Goal: Transaction & Acquisition: Purchase product/service

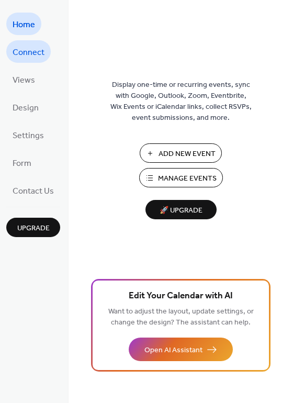
click at [31, 56] on span "Connect" at bounding box center [29, 52] width 32 height 16
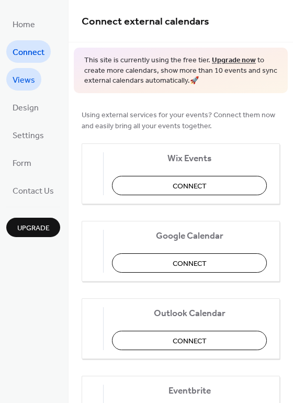
click at [28, 81] on span "Views" at bounding box center [24, 80] width 22 height 16
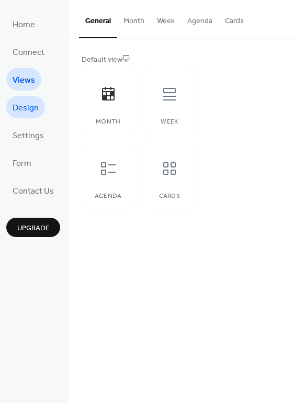
click at [27, 105] on span "Design" at bounding box center [26, 108] width 26 height 16
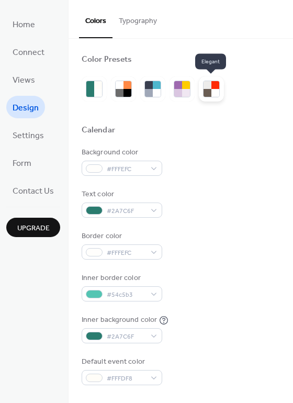
click at [210, 91] on div at bounding box center [211, 89] width 17 height 17
click at [214, 94] on div at bounding box center [215, 93] width 8 height 8
click at [203, 89] on div at bounding box center [207, 93] width 8 height 8
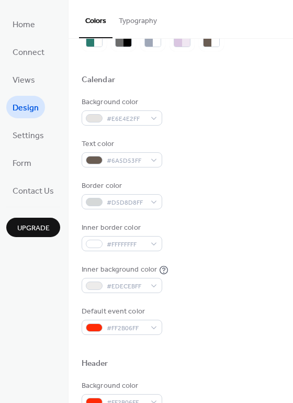
scroll to position [52, 0]
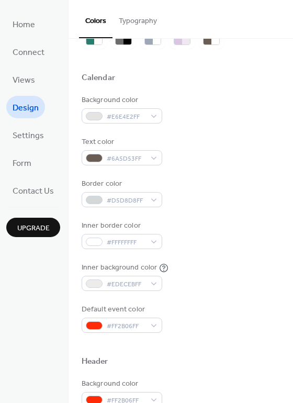
click at [43, 227] on span "Upgrade" at bounding box center [33, 228] width 32 height 11
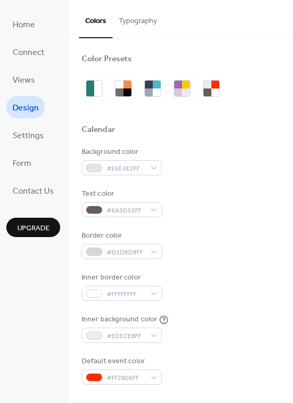
scroll to position [0, 0]
